Goal: Information Seeking & Learning: Find specific fact

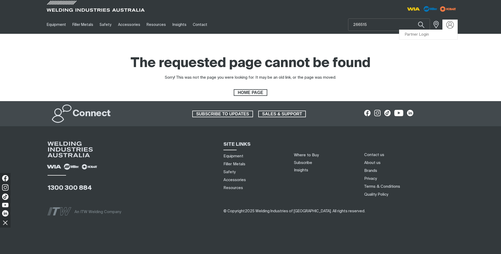
click at [451, 25] on img at bounding box center [450, 25] width 8 height 8
click at [416, 36] on link "Partner Login" at bounding box center [428, 35] width 58 height 10
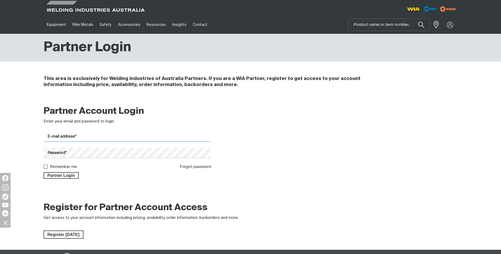
type input "[PERSON_NAME][EMAIL_ADDRESS][DOMAIN_NAME]"
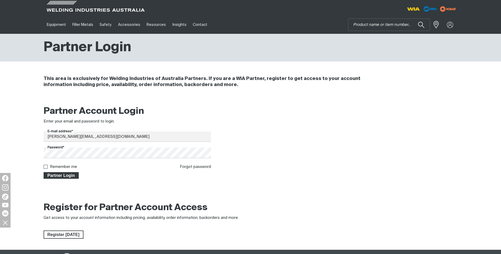
click at [67, 176] on span "Partner Login" at bounding box center [61, 175] width 34 height 7
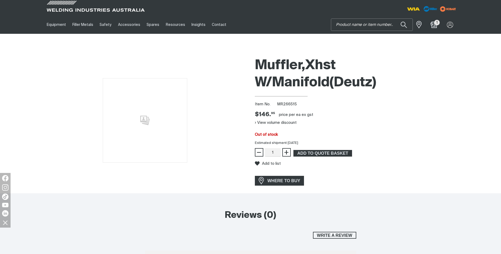
click at [389, 25] on input "Search" at bounding box center [371, 25] width 81 height 12
click at [364, 26] on input "Search" at bounding box center [371, 25] width 81 height 12
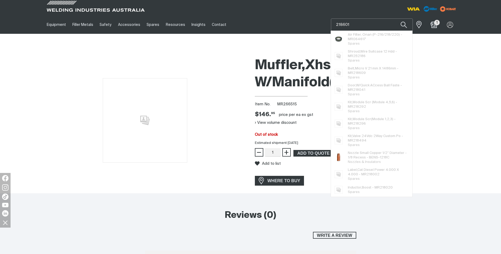
click at [395, 18] on button "Search products" at bounding box center [404, 24] width 18 height 12
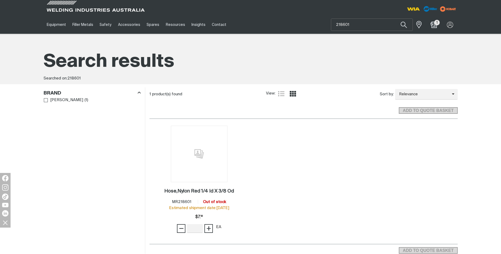
click at [451, 63] on h1 "Search results" at bounding box center [251, 62] width 414 height 24
click at [369, 22] on input "218601" at bounding box center [371, 25] width 81 height 12
click at [370, 25] on input "218601" at bounding box center [371, 25] width 81 height 12
type input "218602"
click at [395, 18] on button "Search products" at bounding box center [404, 24] width 18 height 12
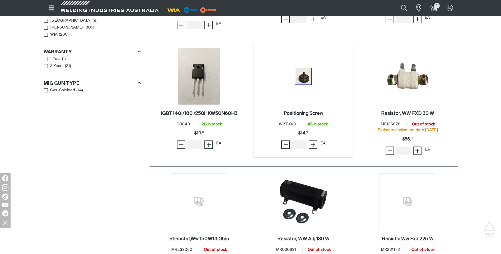
scroll to position [475, 0]
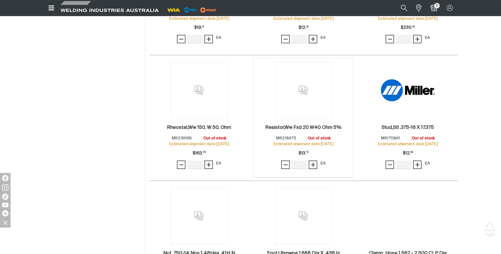
scroll to position [1374, 0]
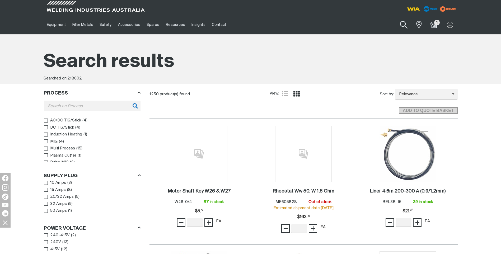
click at [403, 25] on button "Search products" at bounding box center [403, 24] width 21 height 15
click at [333, 24] on input "218602" at bounding box center [371, 25] width 81 height 12
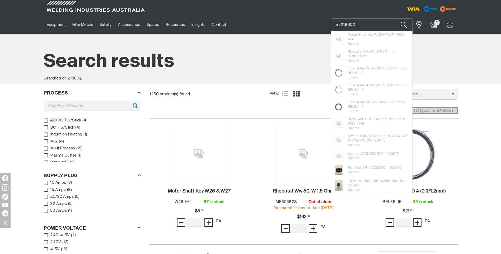
type input "mr218602"
click at [395, 18] on button "Search products" at bounding box center [404, 24] width 18 height 12
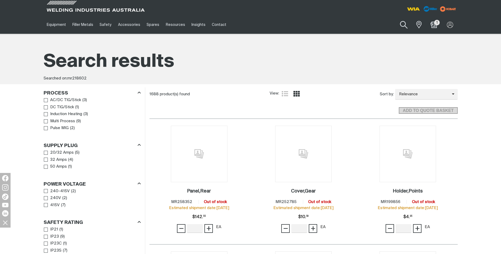
click at [405, 23] on button "Search products" at bounding box center [403, 24] width 21 height 15
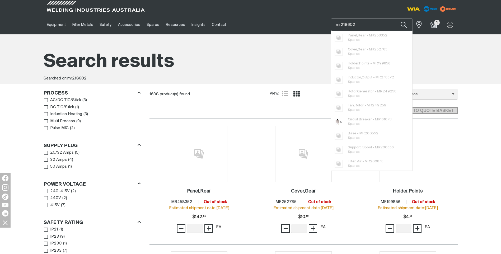
click at [341, 23] on input "mr218602" at bounding box center [371, 25] width 81 height 12
type input "MR218602"
click at [395, 18] on button "Search products" at bounding box center [404, 24] width 18 height 12
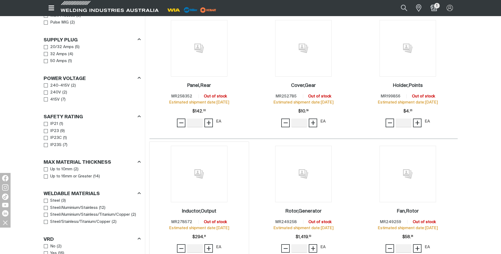
scroll to position [238, 0]
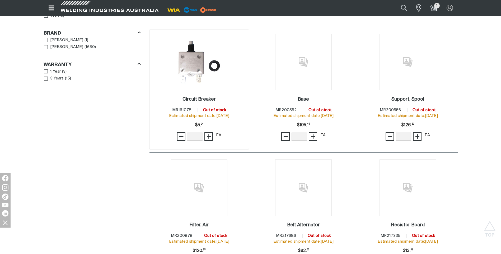
scroll to position [370, 0]
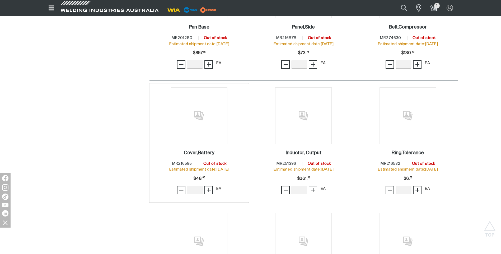
scroll to position [925, 0]
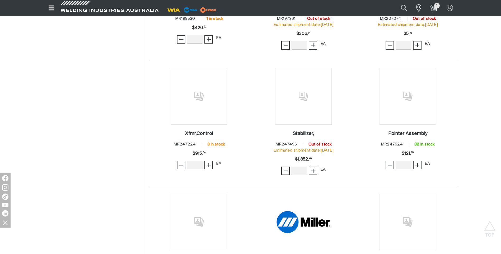
scroll to position [1321, 0]
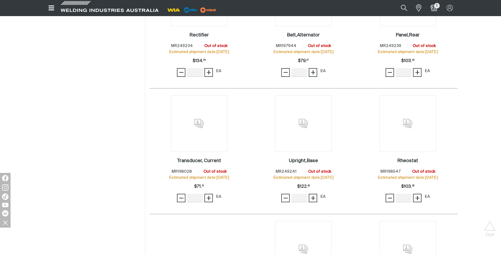
scroll to position [1691, 0]
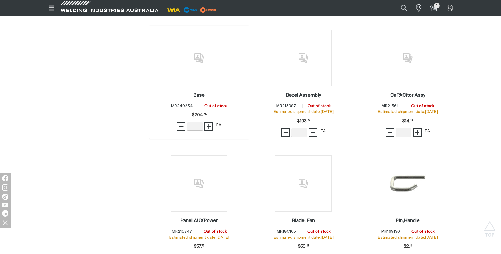
scroll to position [2034, 0]
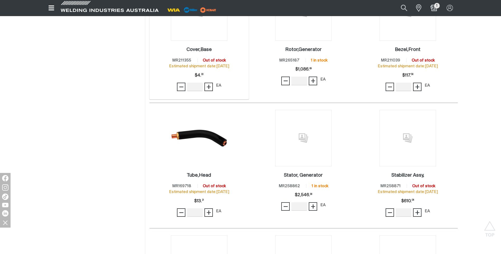
scroll to position [2457, 0]
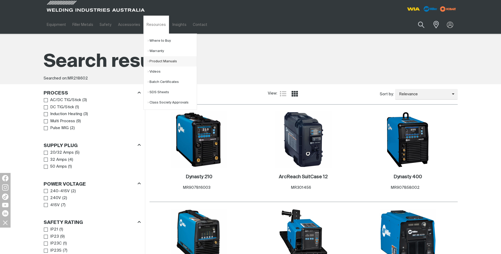
click at [153, 61] on link "Product Manuals" at bounding box center [172, 61] width 49 height 10
